Goal: Task Accomplishment & Management: Manage account settings

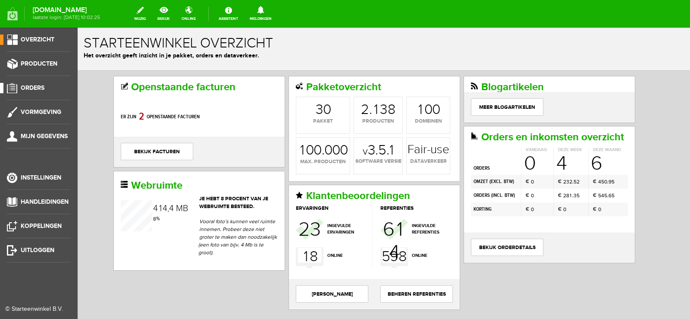
click at [30, 84] on span "Orders" at bounding box center [33, 87] width 24 height 7
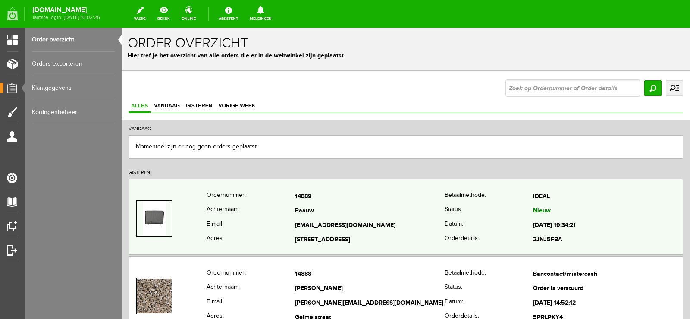
click at [444, 212] on th "Status:" at bounding box center [488, 211] width 88 height 15
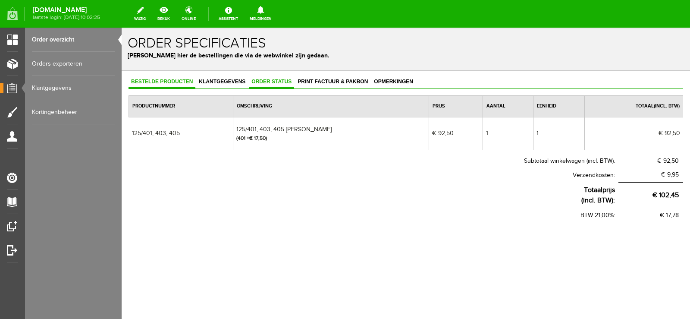
click at [281, 82] on span "Order status" at bounding box center [271, 81] width 45 height 6
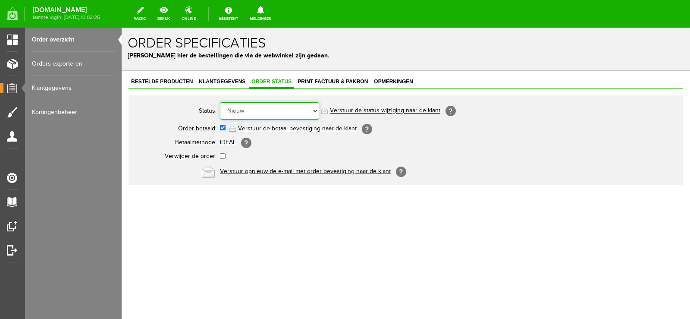
click at [315, 109] on select "Order niet afgerond Nieuw Order in behandeling Wacht op leverancier Wacht op be…" at bounding box center [269, 110] width 99 height 17
select select "14"
click at [220, 102] on select "Order niet afgerond Nieuw Order in behandeling Wacht op leverancier Wacht op be…" at bounding box center [269, 110] width 99 height 17
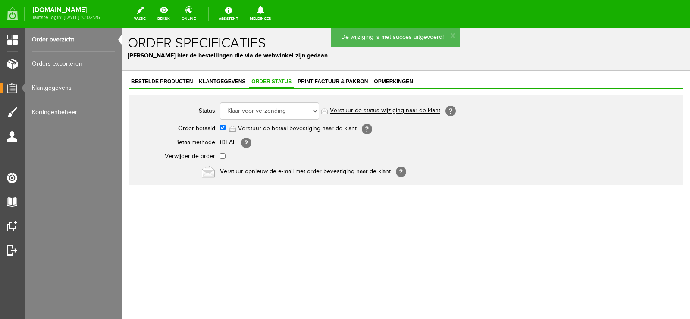
click at [393, 109] on link "Verstuur de status wijziging naar de klant" at bounding box center [385, 110] width 110 height 7
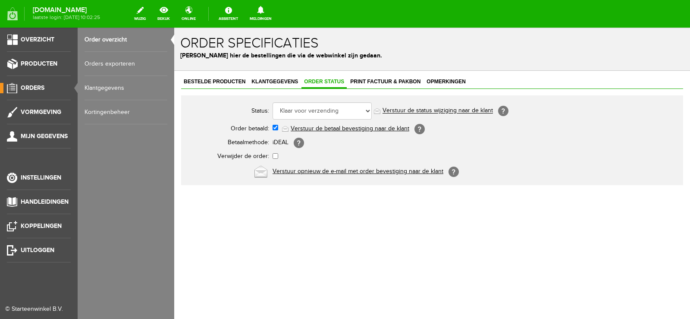
click at [28, 87] on span "Orders" at bounding box center [33, 87] width 24 height 7
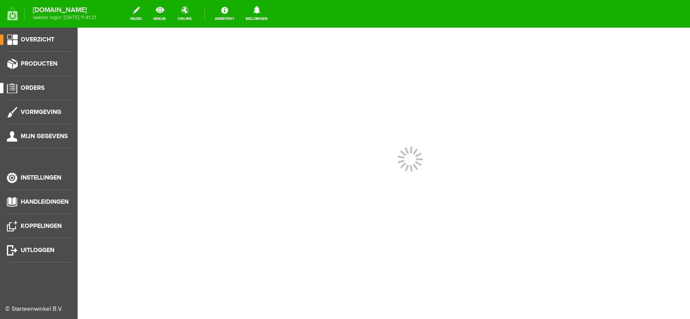
click at [34, 85] on span "Orders" at bounding box center [33, 87] width 24 height 7
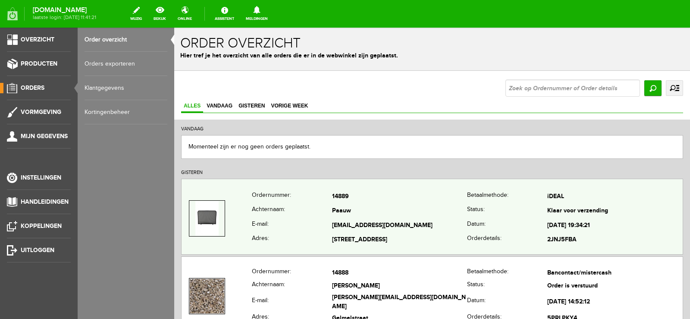
click at [416, 227] on td "[EMAIL_ADDRESS][DOMAIN_NAME]" at bounding box center [399, 225] width 135 height 15
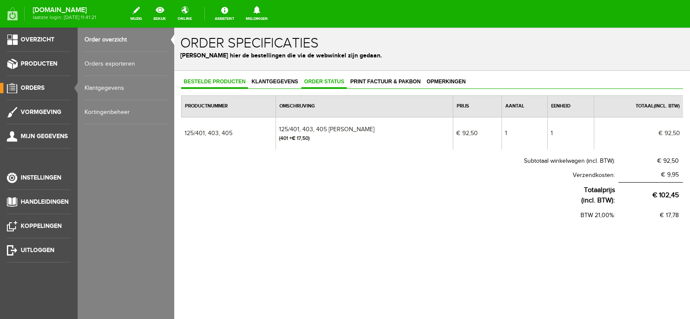
click at [333, 82] on span "Order status" at bounding box center [323, 81] width 45 height 6
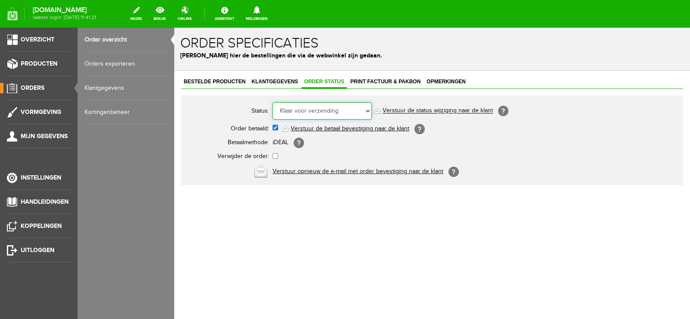
click at [366, 111] on select "Order niet afgerond Nieuw Order in behandeling Wacht op leverancier Wacht op be…" at bounding box center [321, 110] width 99 height 17
select select "5"
click at [272, 102] on select "Order niet afgerond Nieuw Order in behandeling Wacht op leverancier Wacht op be…" at bounding box center [321, 110] width 99 height 17
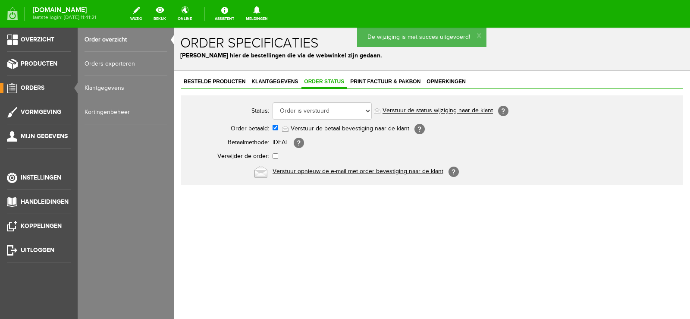
click at [453, 108] on link "Verstuur de status wijziging naar de klant" at bounding box center [437, 110] width 110 height 7
click at [34, 85] on span "Orders" at bounding box center [33, 87] width 24 height 7
